Goal: Information Seeking & Learning: Learn about a topic

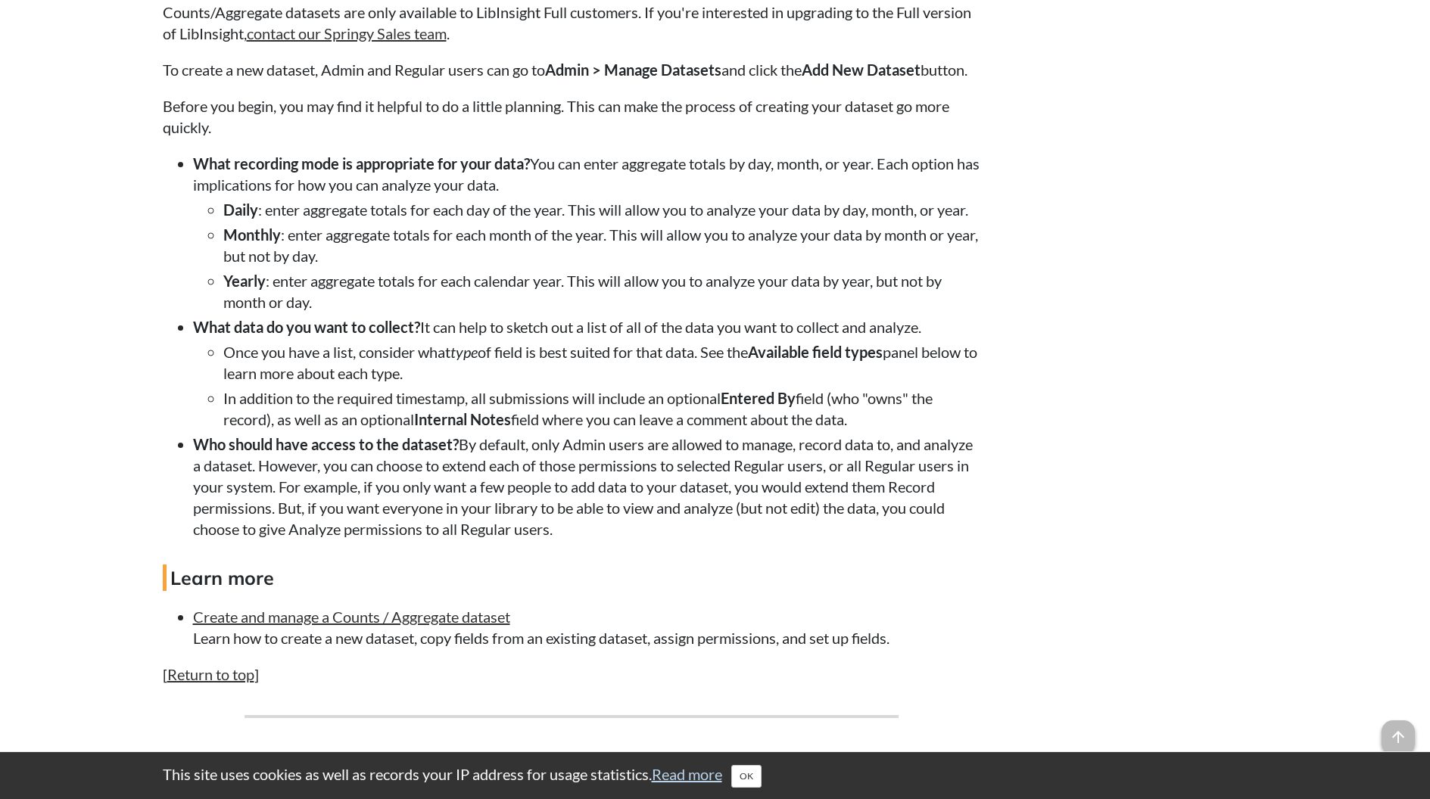
scroll to position [1322, 0]
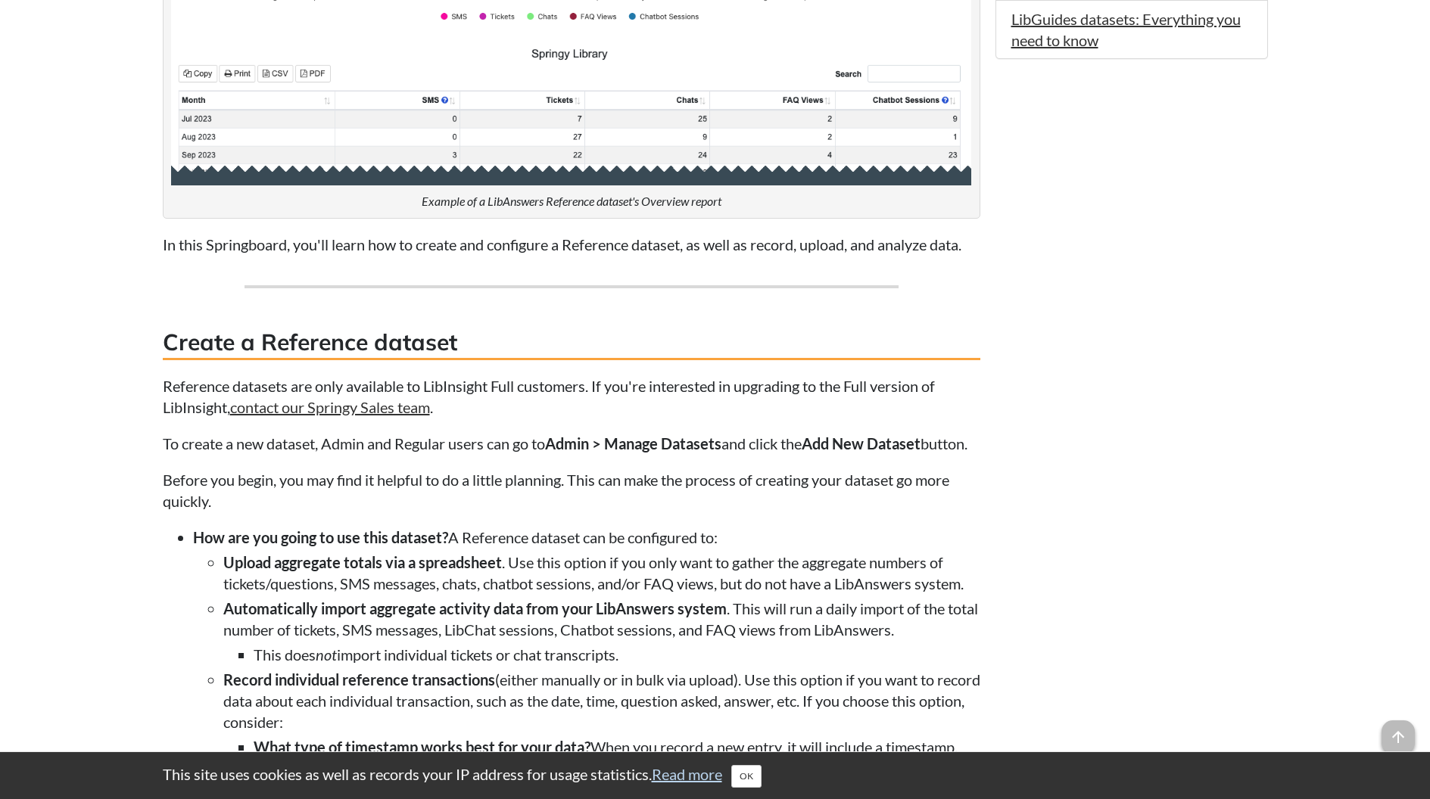
scroll to position [1097, 0]
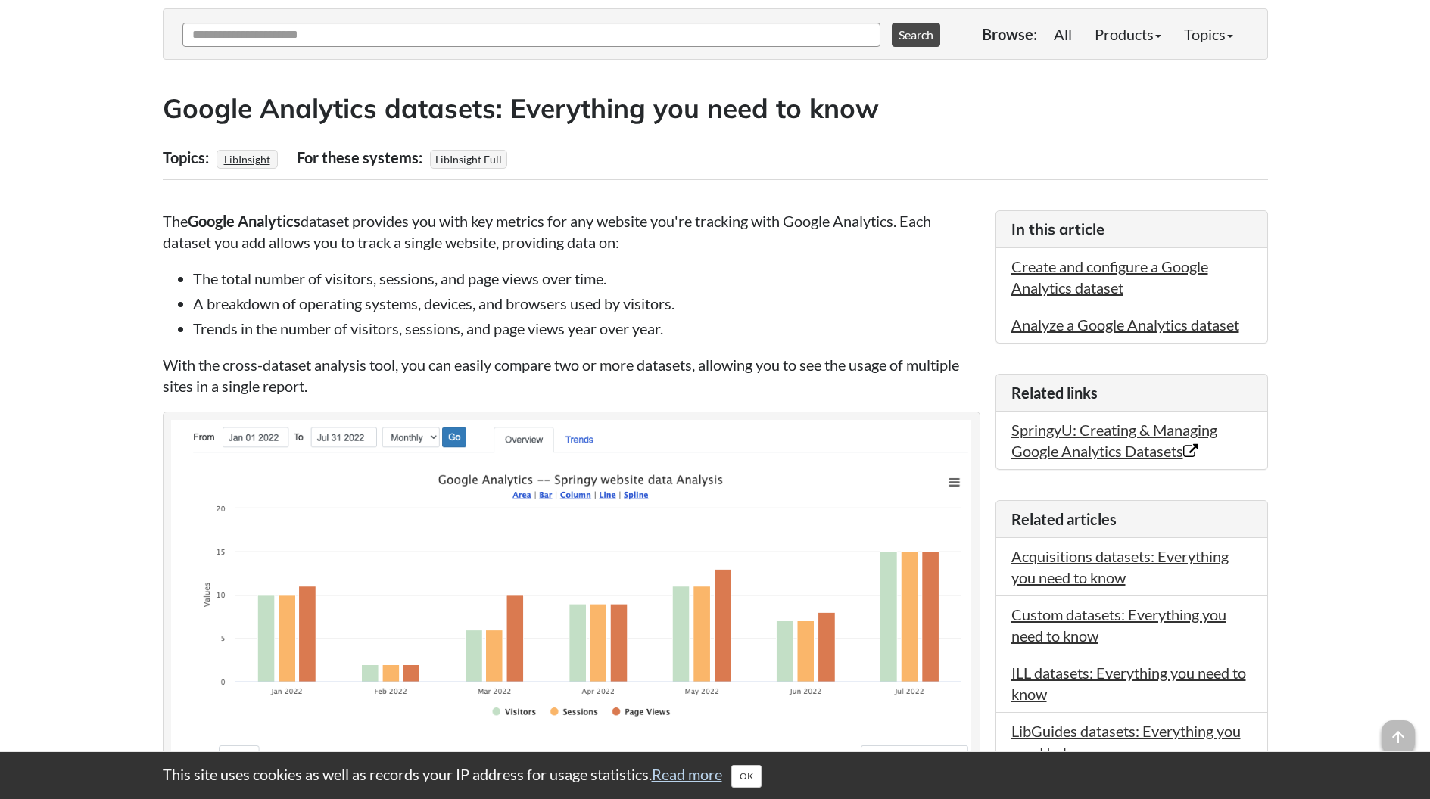
scroll to position [192, 0]
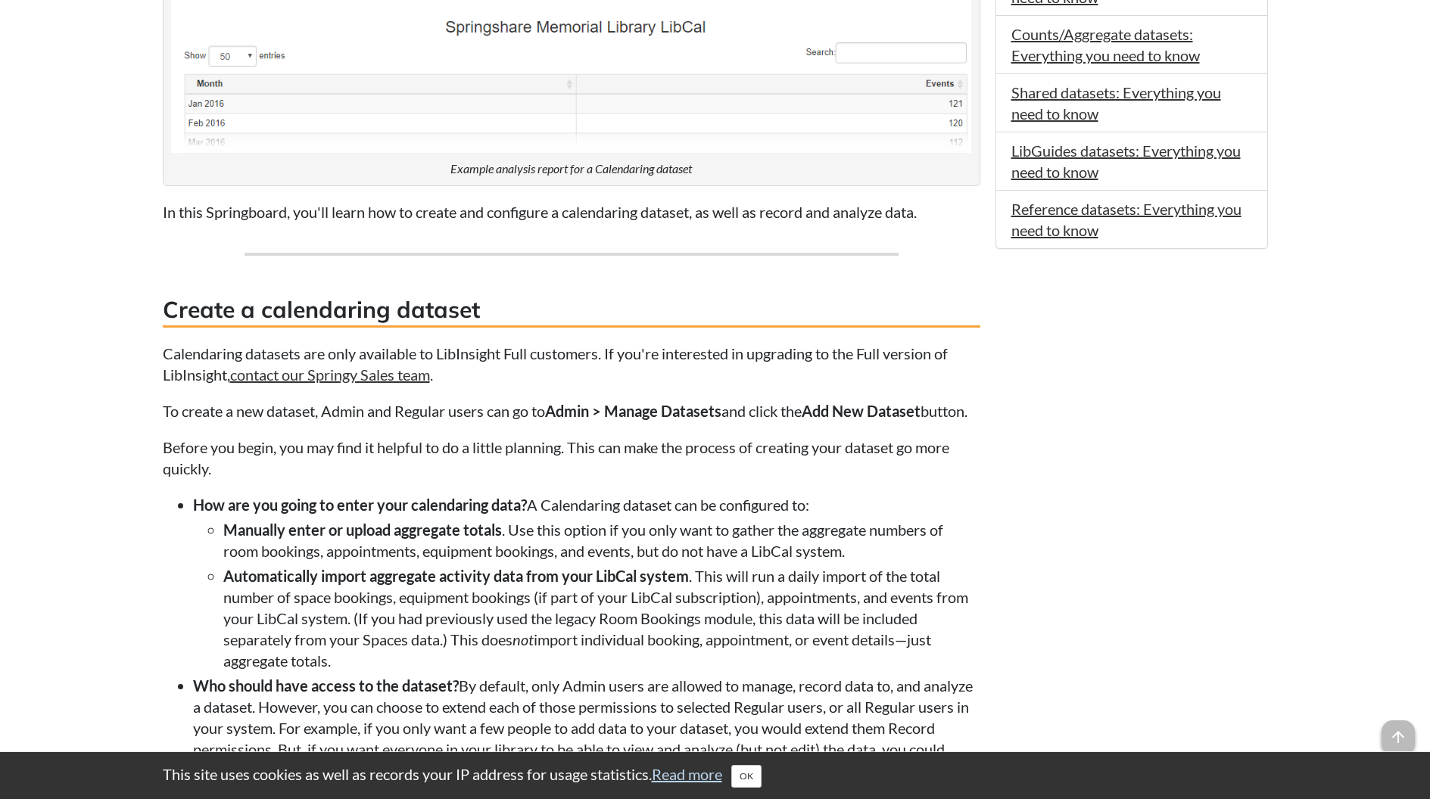
scroll to position [897, 0]
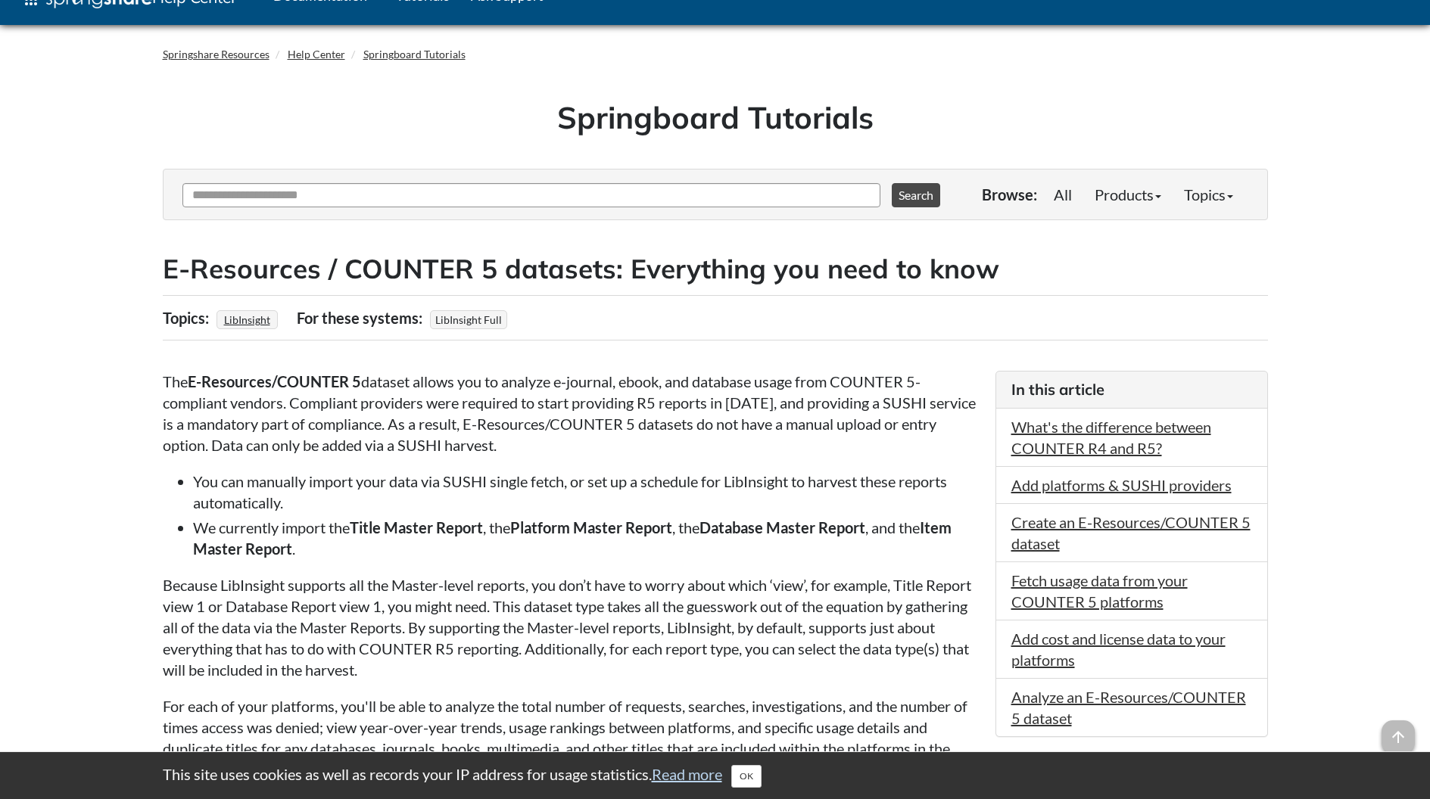
scroll to position [30, 0]
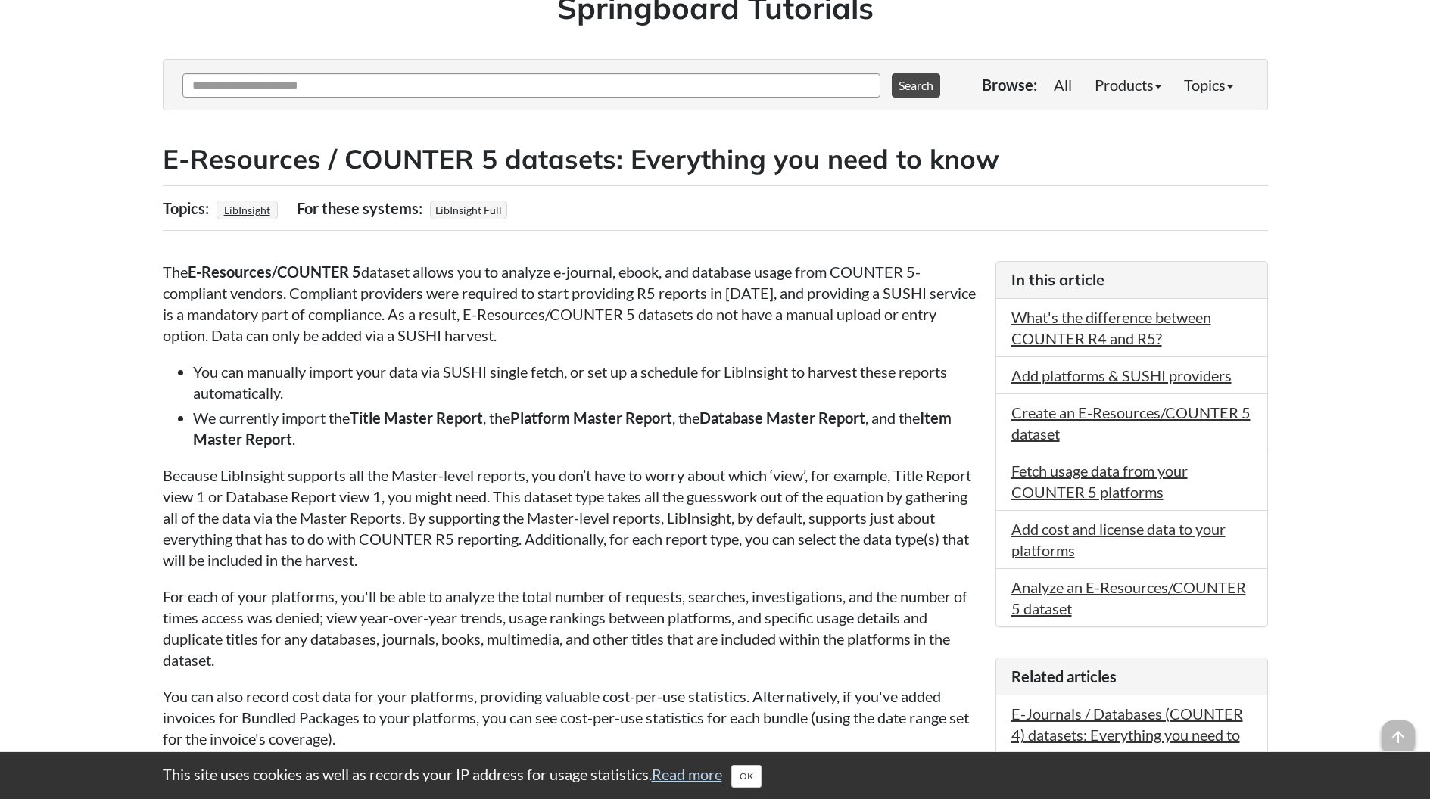
scroll to position [151, 0]
